Goal: Task Accomplishment & Management: Manage account settings

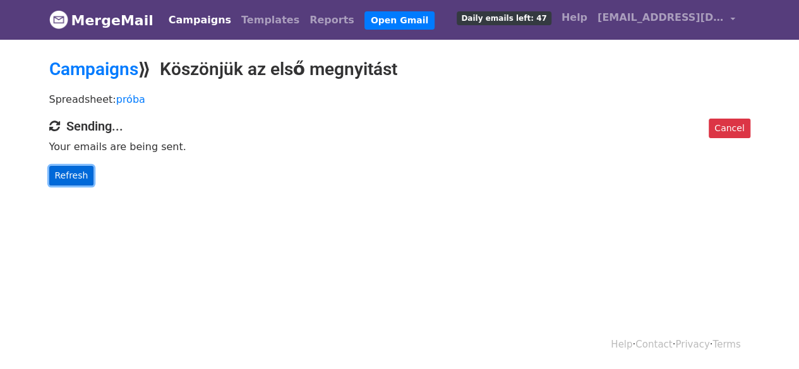
click at [70, 175] on link "Refresh" at bounding box center [71, 176] width 45 height 20
click at [304, 20] on link "Reports" at bounding box center [331, 20] width 55 height 25
click at [304, 21] on link "Reports" at bounding box center [331, 20] width 55 height 25
click at [194, 21] on link "Campaigns" at bounding box center [200, 20] width 73 height 25
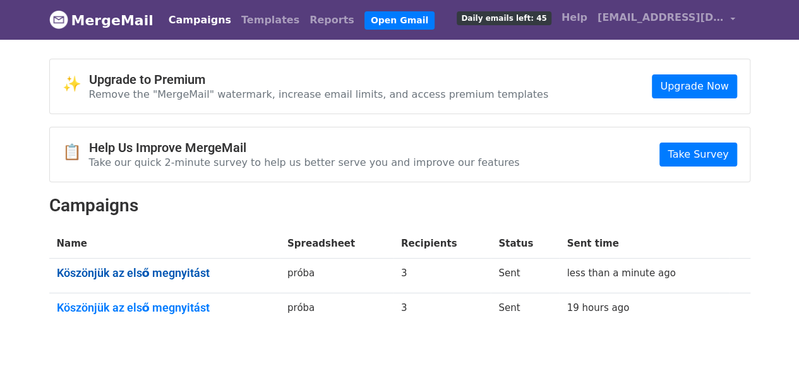
click at [175, 266] on link "Köszönjük az első megnyitást" at bounding box center [164, 273] width 215 height 14
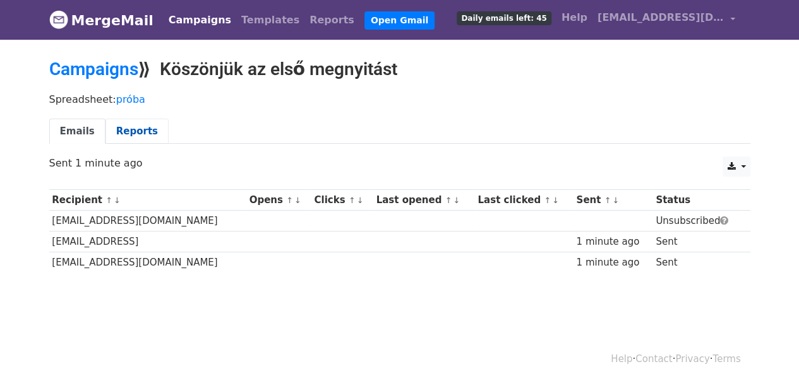
click at [126, 131] on link "Reports" at bounding box center [136, 132] width 63 height 26
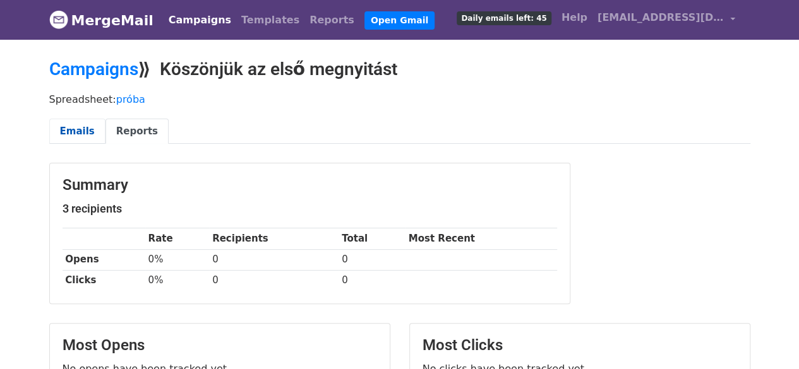
click at [79, 126] on link "Emails" at bounding box center [77, 132] width 56 height 26
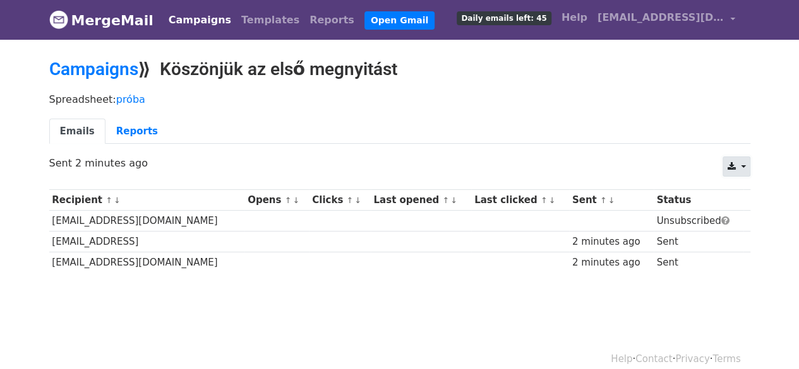
click at [732, 163] on icon at bounding box center [731, 166] width 8 height 9
click at [751, 189] on link "CSV" at bounding box center [751, 196] width 57 height 20
click at [75, 136] on link "Emails" at bounding box center [77, 132] width 56 height 26
click at [135, 128] on link "Reports" at bounding box center [136, 132] width 63 height 26
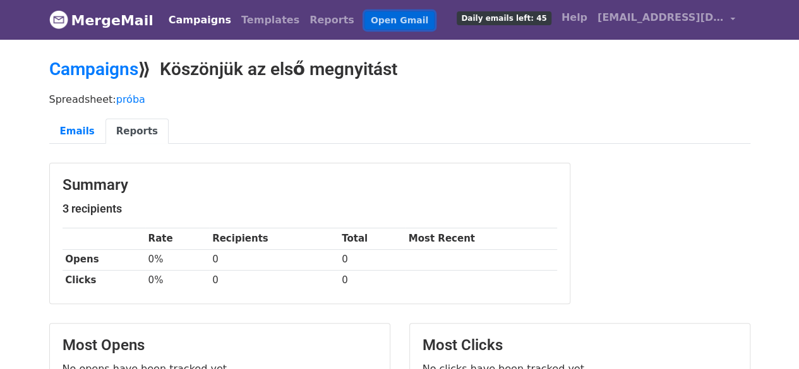
click at [364, 17] on link "Open Gmail" at bounding box center [399, 20] width 70 height 18
click at [129, 127] on link "Reports" at bounding box center [136, 132] width 63 height 26
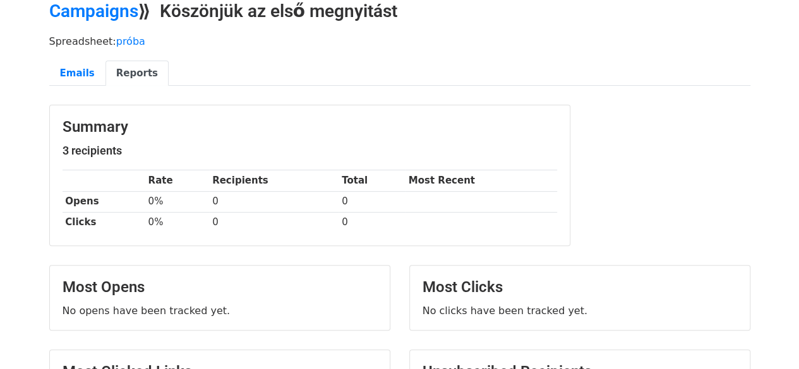
scroll to position [56, 0]
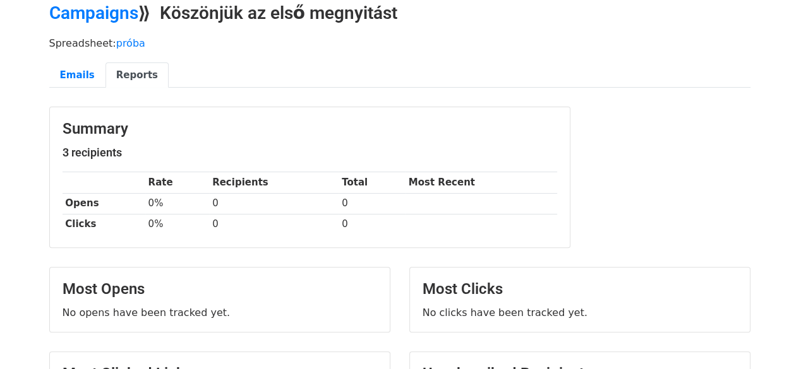
click at [131, 73] on link "Reports" at bounding box center [136, 76] width 63 height 26
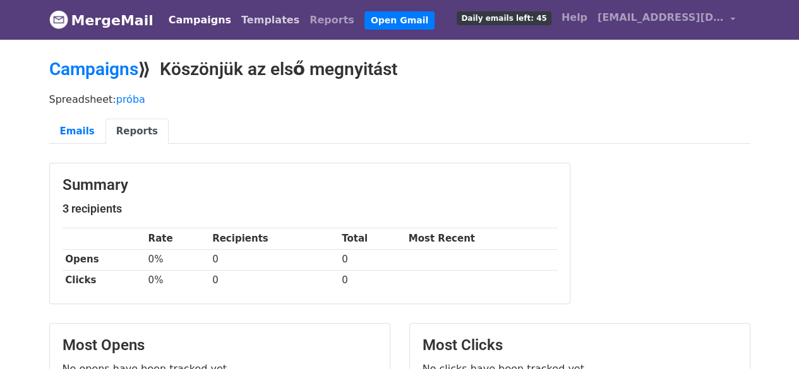
click at [245, 16] on link "Templates" at bounding box center [270, 20] width 68 height 25
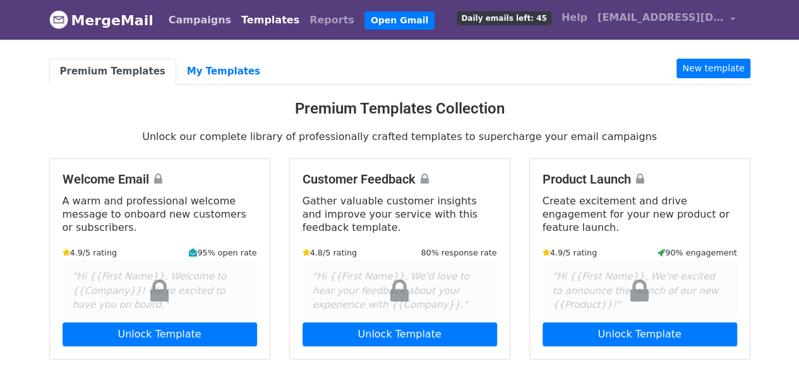
click at [210, 17] on link "Campaigns" at bounding box center [200, 20] width 73 height 25
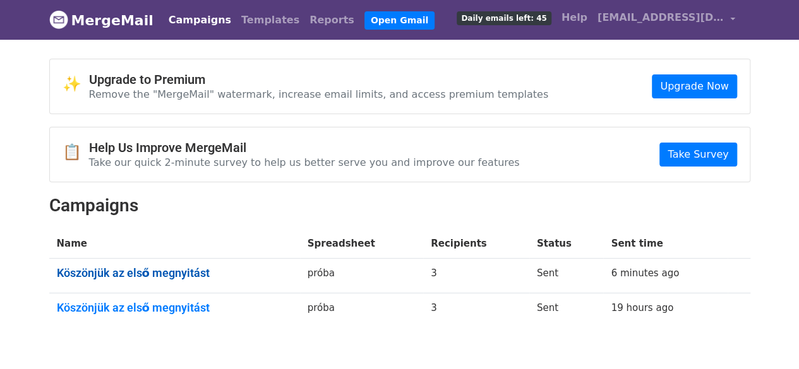
click at [165, 267] on link "Köszönjük az első megnyitást" at bounding box center [174, 273] width 235 height 14
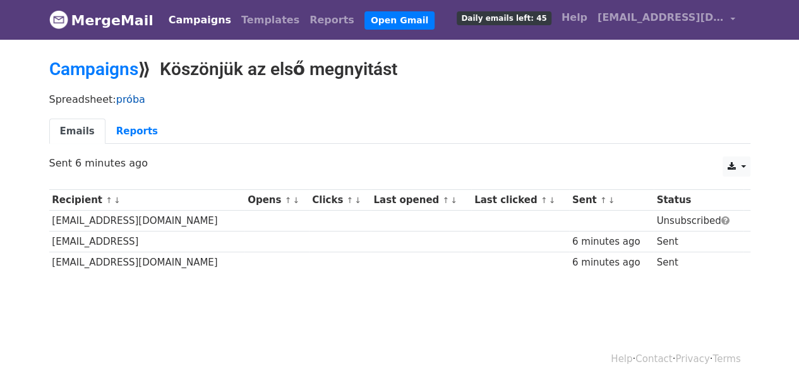
click at [131, 93] on link "próba" at bounding box center [130, 99] width 29 height 12
click at [121, 127] on link "Reports" at bounding box center [136, 132] width 63 height 26
